Goal: Answer question/provide support

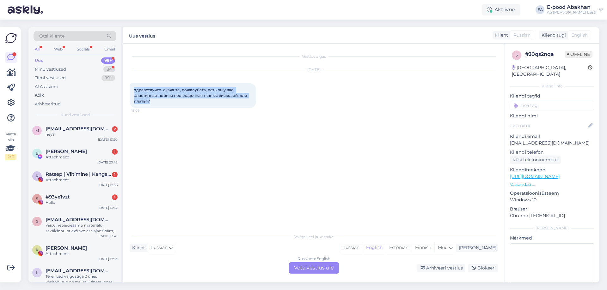
scroll to position [95, 0]
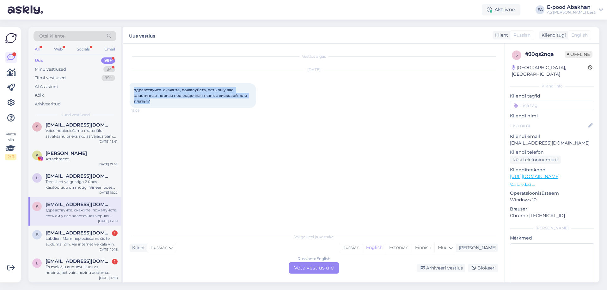
click at [131, 158] on div "Vestlus algas [DATE] здравствуйте. скажите, пожалуйста, есть ли у вас эластична…" at bounding box center [317, 137] width 374 height 175
drag, startPoint x: 160, startPoint y: 102, endPoint x: 129, endPoint y: 84, distance: 36.1
click at [129, 84] on div "Vestlus algas [DATE] здравствуйте. скажите, пожалуйста, есть ли у вас эластична…" at bounding box center [313, 163] width 381 height 239
copy span "здравствуйте. скажите, пожалуйста, есть ли у вас эластичная черная подкладочная…"
click at [285, 140] on div "Vestlus algas [DATE] здравствуйте. скажите, пожалуйста, есть ли у вас эластична…" at bounding box center [317, 137] width 374 height 175
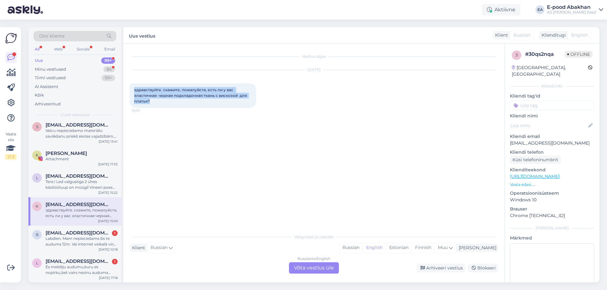
drag, startPoint x: 148, startPoint y: 99, endPoint x: 132, endPoint y: 87, distance: 19.4
click at [132, 87] on div "здравствуйте. скажите, пожалуйста, есть ли у вас эластичная черная подкладочная…" at bounding box center [193, 95] width 126 height 25
copy span "здравствуйте. скажите, пожалуйста, есть ли у вас эластичная черная подкладочная…"
click at [170, 249] on icon at bounding box center [171, 248] width 4 height 7
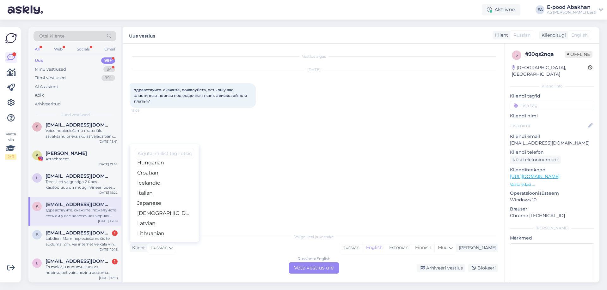
scroll to position [63, 0]
click at [156, 187] on link "Estonian" at bounding box center [165, 186] width 70 height 10
click at [315, 269] on div "Estonian to English Võta vestlus üle" at bounding box center [314, 268] width 50 height 11
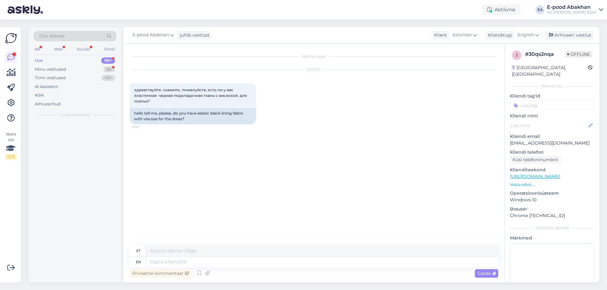
scroll to position [0, 0]
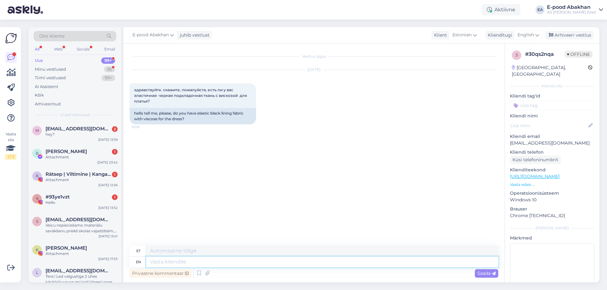
click at [179, 263] on textarea at bounding box center [322, 262] width 352 height 11
paste textarea "[URL][DOMAIN_NAME]"
type textarea "[URL][DOMAIN_NAME]"
click at [150, 263] on textarea "[URL][DOMAIN_NAME]" at bounding box center [322, 262] width 352 height 11
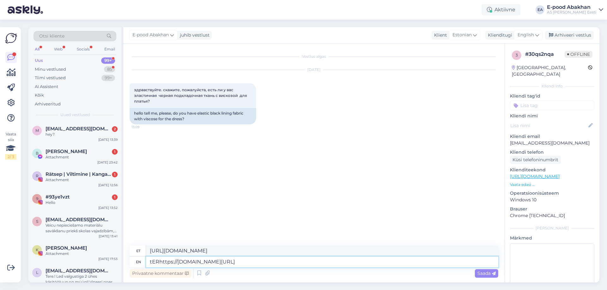
type textarea "tEhttps://[DOMAIN_NAME][URL]"
type textarea "tEREhttps://[DOMAIN_NAME][URL]"
type textarea "[URL][DOMAIN_NAME]"
type textarea "Tere! Vhttps://[DOMAIN_NAME][URL]"
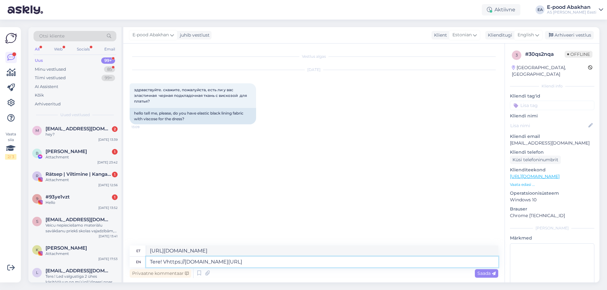
type textarea "Tere! [URL][DOMAIN_NAME]"
type textarea "Tere! Viskooshttps://[DOMAIN_NAME][URL]"
type textarea "Tere! Viskoosist venivaid voodrkangaid meil kahjuks ei ole. [URL][DOMAIN_NAME]"
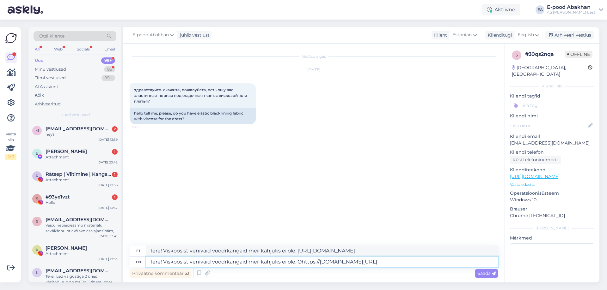
type textarea "Tere! Viskoosist venivaid voodrkangaid meil kahjuks ei ole. Onhttps://[DOMAIN_N…"
type textarea "Tere! Viskoosist venivaid voodrkangaid meil kahjuks ei ole. Ohttps://[DOMAIN_NA…"
type textarea "Tere! Viskoosist venivaid voodrkangaid meil kahjuks ei ole. On pakhttps://[DOMA…"
type textarea "Tere! Viskoosist venivaid voodrkangaid meil kahjuks ei ole. Veebisaidil [URL][D…"
type textarea "Tere! Viskoosist venivaid voodrkangaid meil kahjuks ei ole. On pakkudahttps://[…"
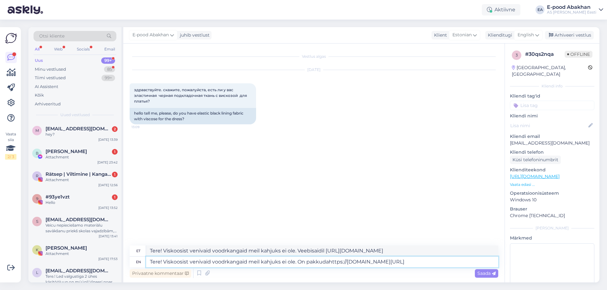
type textarea "Tere! Viskoosist venivaid voodrkangaid meil kahjuks ei ole. pakkuhttps://[DOMAI…"
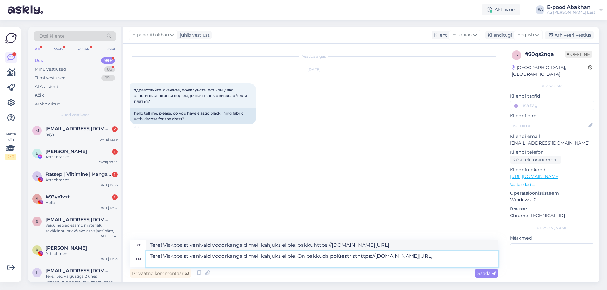
type textarea "Tere! Viskoosist venivaid voodrkangaid meil kahjuks ei ole. On pakkuda polüestr…"
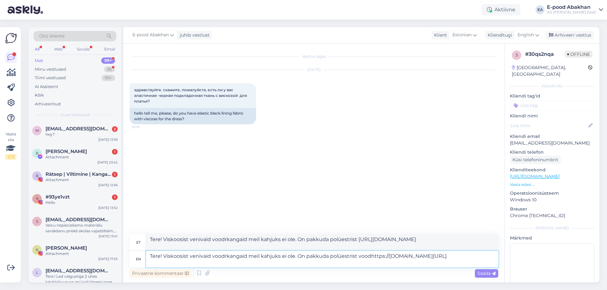
type textarea "Tere! Viskoosist venivaid voodrkangaid meil kahjuks ei ole. On pakkuda polüestr…"
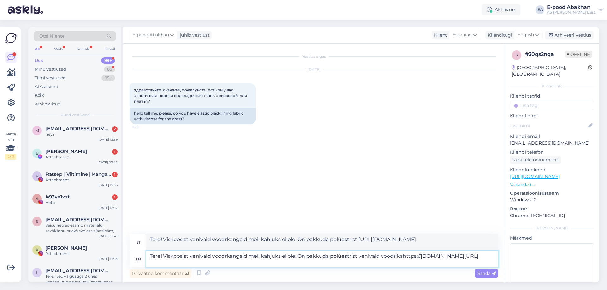
type textarea "Tere! Viskoosist venivaid voodrkangaid meil kahjuks ei ole. On pakkuda polüestr…"
click at [485, 275] on span "Saada" at bounding box center [486, 274] width 18 height 6
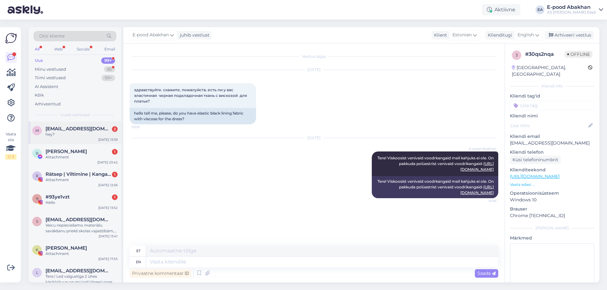
click at [58, 130] on span "[EMAIL_ADDRESS][DOMAIN_NAME]" at bounding box center [79, 129] width 66 height 6
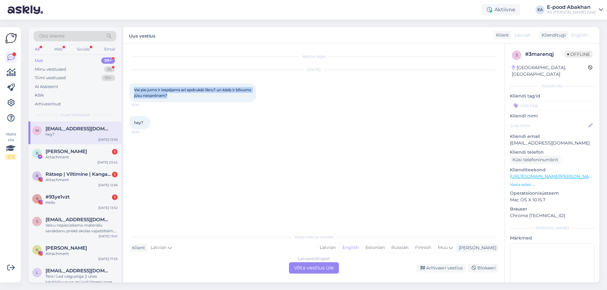
drag, startPoint x: 188, startPoint y: 95, endPoint x: 124, endPoint y: 90, distance: 64.0
click at [124, 90] on div "Vestlus algas [DATE] Vai pie jums ir iespējams arī apdrukāt likru? un kāds ir b…" at bounding box center [313, 163] width 381 height 239
copy span "Vai pie jums ir iespējams arī apdrukāt likru? un kāds ir blīvums jūsu neoprēnam?"
click at [307, 265] on div "Latvian to English Võta vestlus üle" at bounding box center [314, 268] width 50 height 11
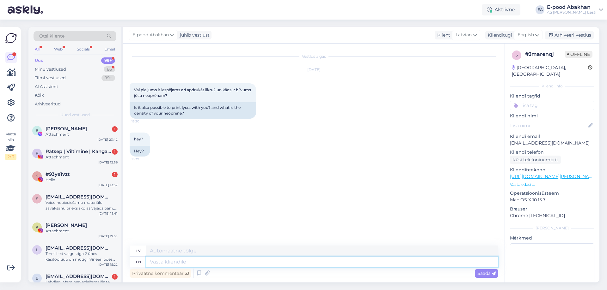
click at [164, 264] on textarea at bounding box center [322, 262] width 352 height 11
paste textarea "Sveiki! Diemžēl mēs nepiedāvājam šo iespēju."
type textarea "Sveiki! Diemžēl mēs nepiedāvājam šo iespēju."
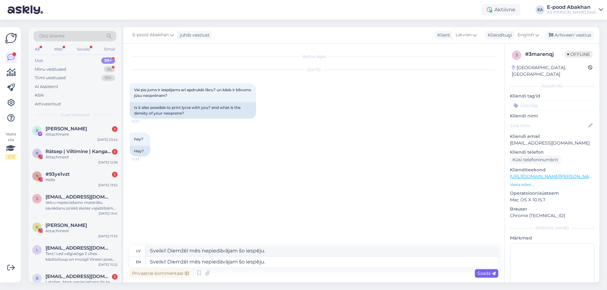
click at [485, 271] on span "Saada" at bounding box center [486, 274] width 18 height 6
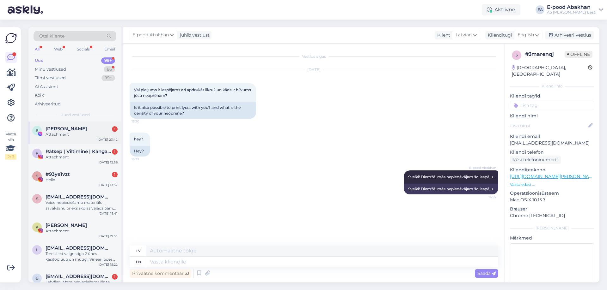
click at [54, 131] on span "[PERSON_NAME]" at bounding box center [66, 129] width 41 height 6
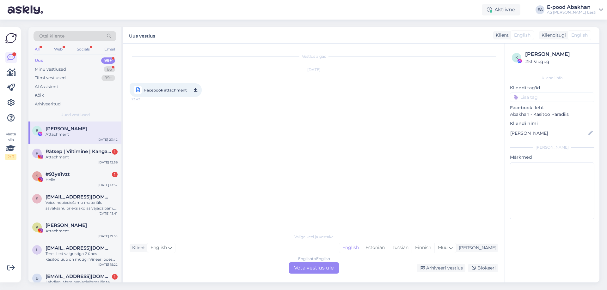
click at [168, 86] on span "Facebook attachment" at bounding box center [165, 90] width 43 height 8
click at [54, 154] on span "Rätsep | Viltimine | Kangastelgedel kudumine" at bounding box center [79, 152] width 66 height 6
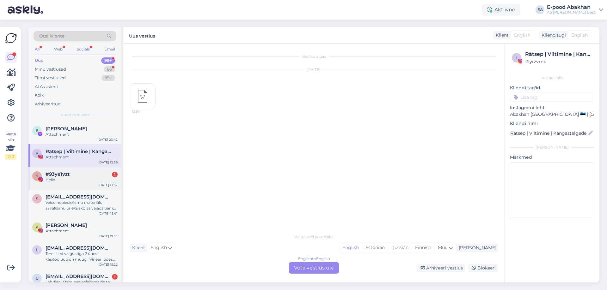
click at [55, 170] on div "9 #93ye1vzt 1 Hello [DATE] 13:52" at bounding box center [74, 178] width 93 height 23
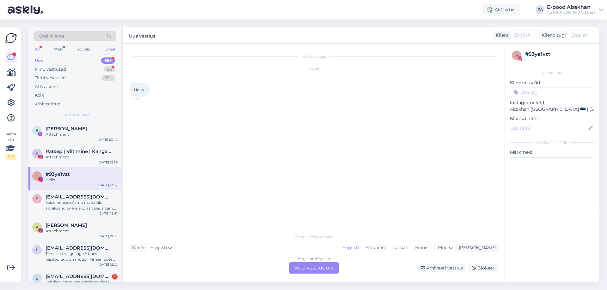
scroll to position [126, 0]
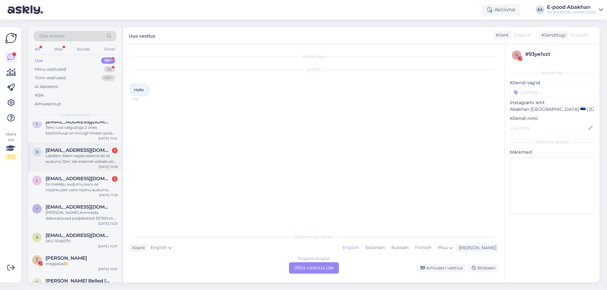
click at [76, 150] on span "[EMAIL_ADDRESS][DOMAIN_NAME]" at bounding box center [79, 151] width 66 height 6
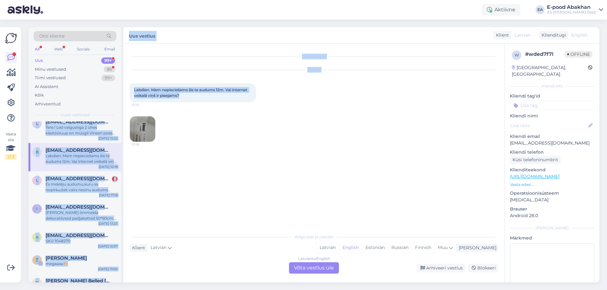
drag, startPoint x: 170, startPoint y: 93, endPoint x: 122, endPoint y: 89, distance: 47.6
click at [122, 89] on div "Otsi kliente All Web Socials Email Uus 99+ Minu vestlused 86 Tiimi vestlused 99…" at bounding box center [313, 155] width 571 height 256
click at [188, 100] on div "Labdien. Mam nepieciešams šis te audums 12m. Vai internet veikalā viņš ir pieej…" at bounding box center [193, 92] width 126 height 19
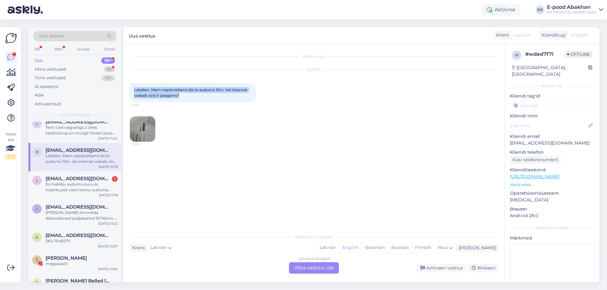
drag, startPoint x: 184, startPoint y: 96, endPoint x: 133, endPoint y: 90, distance: 50.9
click at [133, 90] on div "Labdien. Mam nepieciešams šis te audums 12m. Vai internet veikalā viņš ir pieej…" at bounding box center [193, 92] width 126 height 19
copy span "Labdien. Mam nepieciešams šis te audums 12m. Vai internet veikalā viņš ir pieej…"
click at [141, 126] on img at bounding box center [142, 129] width 25 height 25
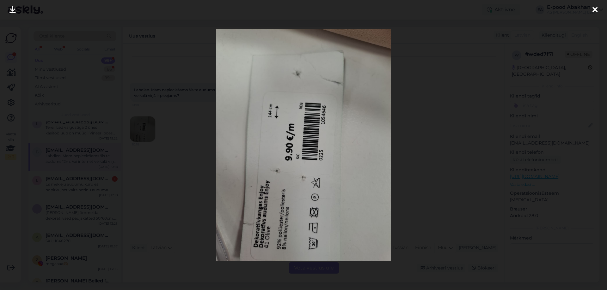
click at [475, 98] on div at bounding box center [303, 145] width 607 height 290
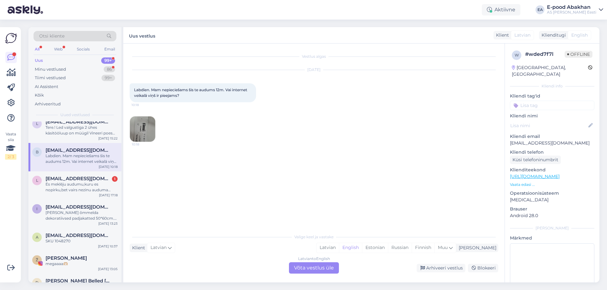
click at [313, 272] on div "Latvian to English Võta vestlus üle" at bounding box center [314, 268] width 50 height 11
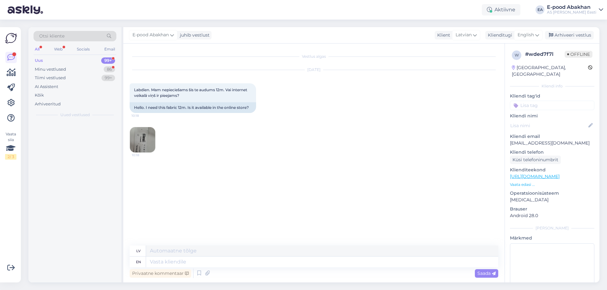
scroll to position [0, 0]
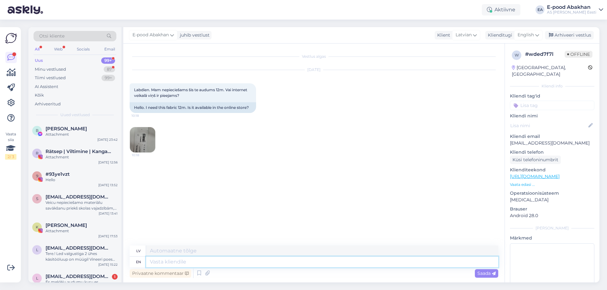
click at [195, 264] on textarea at bounding box center [322, 262] width 352 height 11
paste textarea "[URL][DOMAIN_NAME]"
type textarea "[URL][DOMAIN_NAME]"
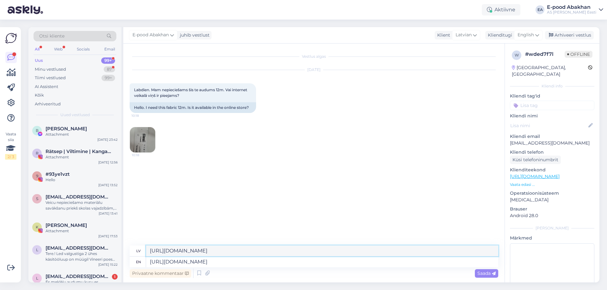
click at [149, 249] on textarea "[URL][DOMAIN_NAME]" at bounding box center [322, 251] width 352 height 11
paste textarea "Šo audumu var iegādāties šeit -"
type textarea "Labdien! Šo audumu var iegādāties šeit - [URL][DOMAIN_NAME]"
click at [482, 273] on span "Saada" at bounding box center [486, 274] width 18 height 6
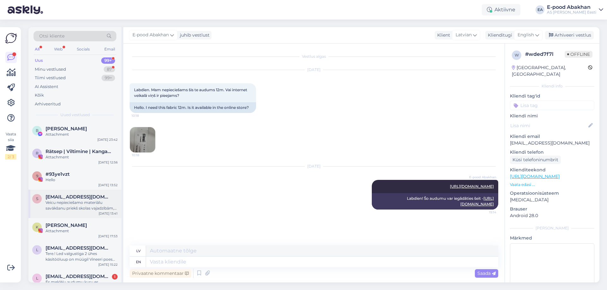
scroll to position [63, 0]
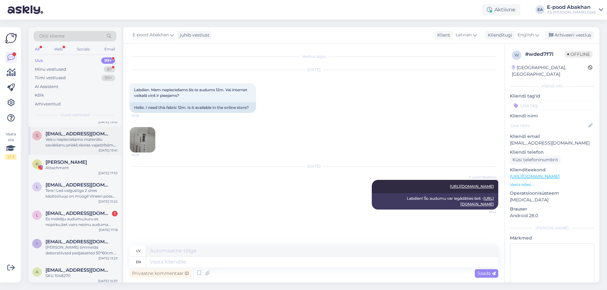
click at [84, 212] on span "[EMAIL_ADDRESS][DOMAIN_NAME]" at bounding box center [79, 214] width 66 height 6
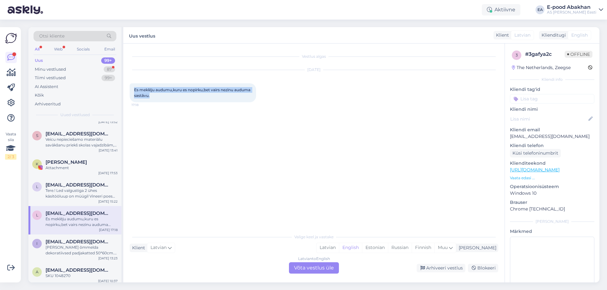
drag, startPoint x: 176, startPoint y: 95, endPoint x: 131, endPoint y: 86, distance: 45.7
click at [131, 86] on div "Es meklēju audumu,kuru es nopirku,bet vairs nezinu auduma sastāvu. 17:18" at bounding box center [193, 92] width 126 height 19
copy span "Es meklēju audumu,kuru es nopirku,bet vairs nezinu auduma sastāvu."
click at [319, 271] on div "Latvian to English Võta vestlus üle" at bounding box center [314, 268] width 50 height 11
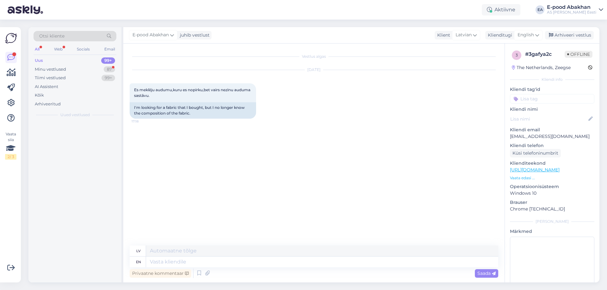
scroll to position [0, 0]
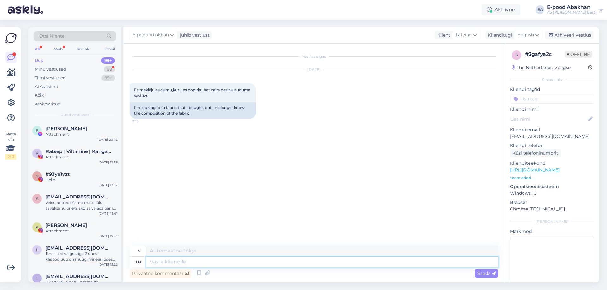
click at [226, 265] on textarea at bounding box center [322, 262] width 352 height 11
type textarea "Labdien!"
paste textarea "Lūdzu, atsūtiet auduma fotoattēlu, varbūt varam palīdzēt."
type textarea "Labdien! Lūdzu, atsūtiet auduma fotoattēlu, varbūt varam palīdzēt."
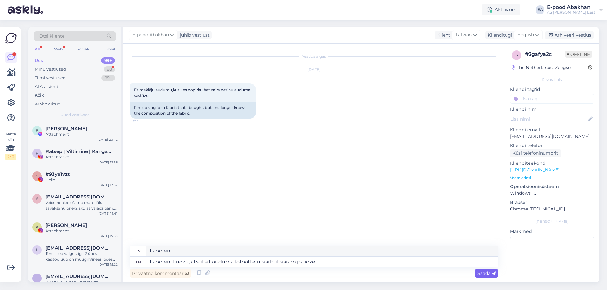
click at [480, 273] on span "Saada" at bounding box center [486, 274] width 18 height 6
type textarea "Labdien! Lūdzu, atsūtiet auduma, varbūt varam palīdzēt."
click at [480, 273] on span "Saada" at bounding box center [486, 274] width 18 height 6
